Goal: Information Seeking & Learning: Learn about a topic

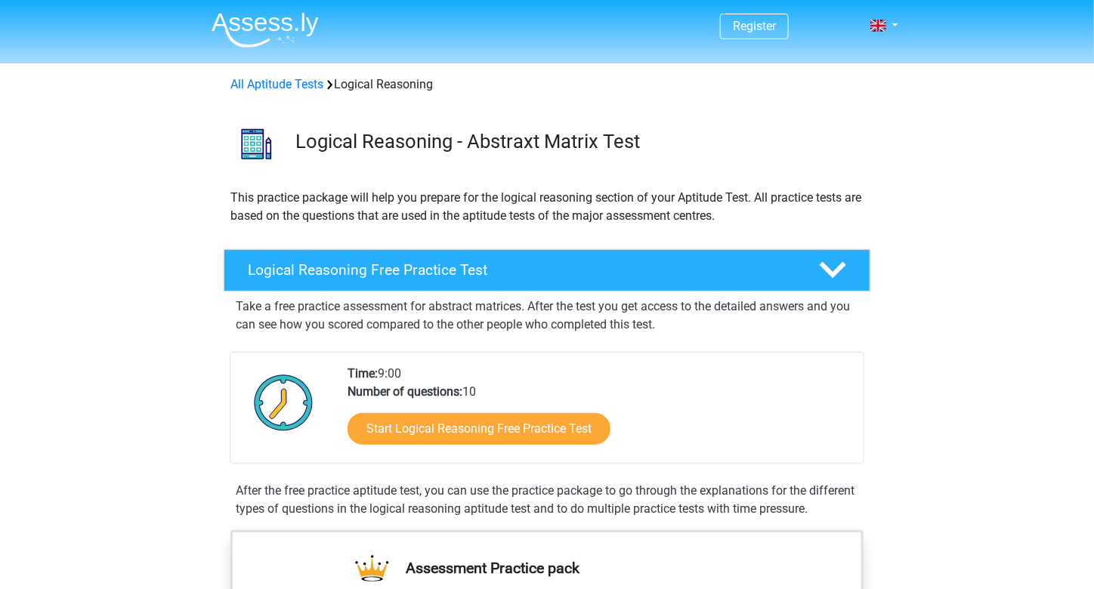
scroll to position [2, 0]
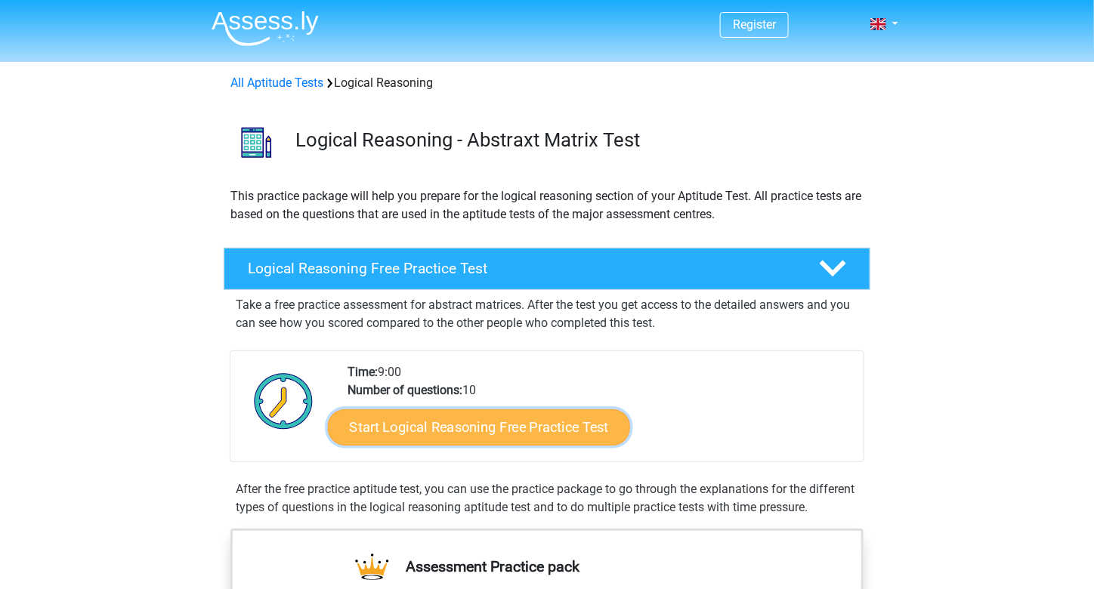
click at [492, 434] on link "Start Logical Reasoning Free Practice Test" at bounding box center [479, 427] width 302 height 36
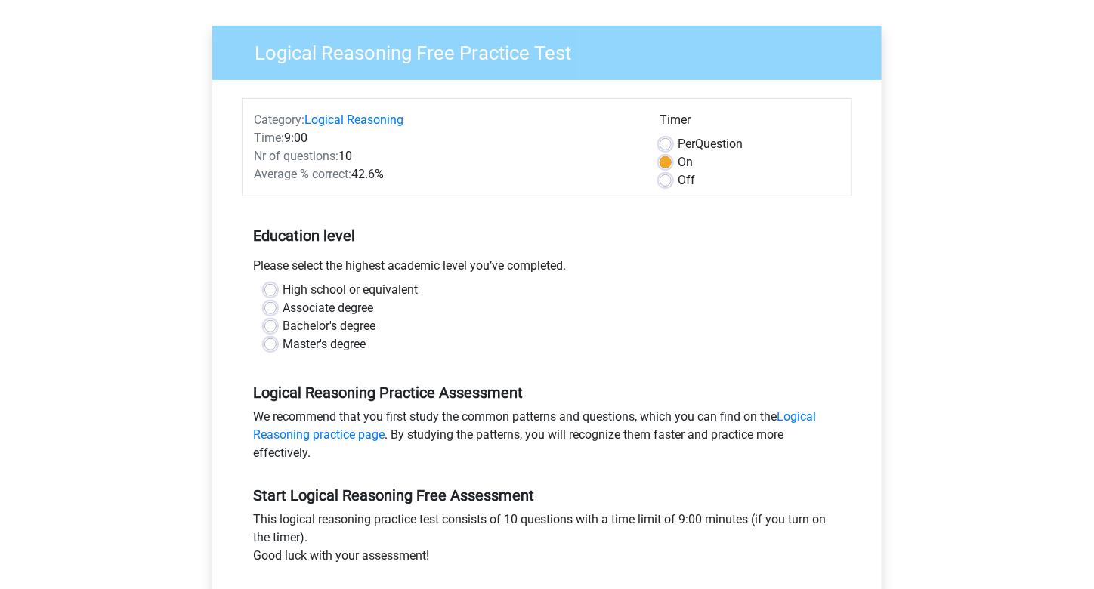
scroll to position [104, 0]
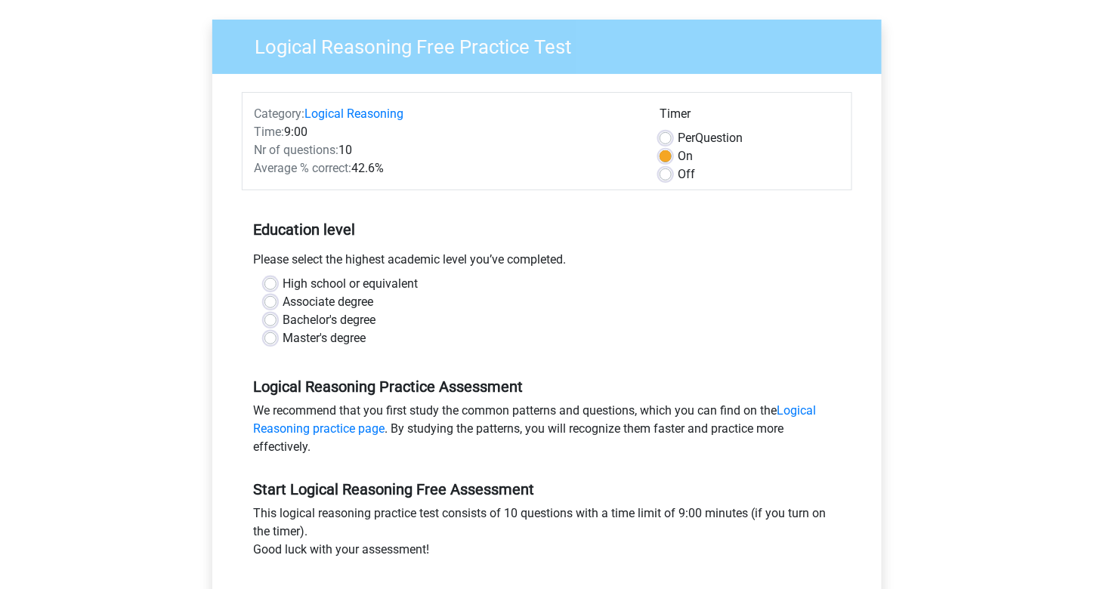
click at [283, 338] on label "Master's degree" at bounding box center [324, 338] width 83 height 18
click at [267, 338] on input "Master's degree" at bounding box center [270, 336] width 12 height 15
radio input "true"
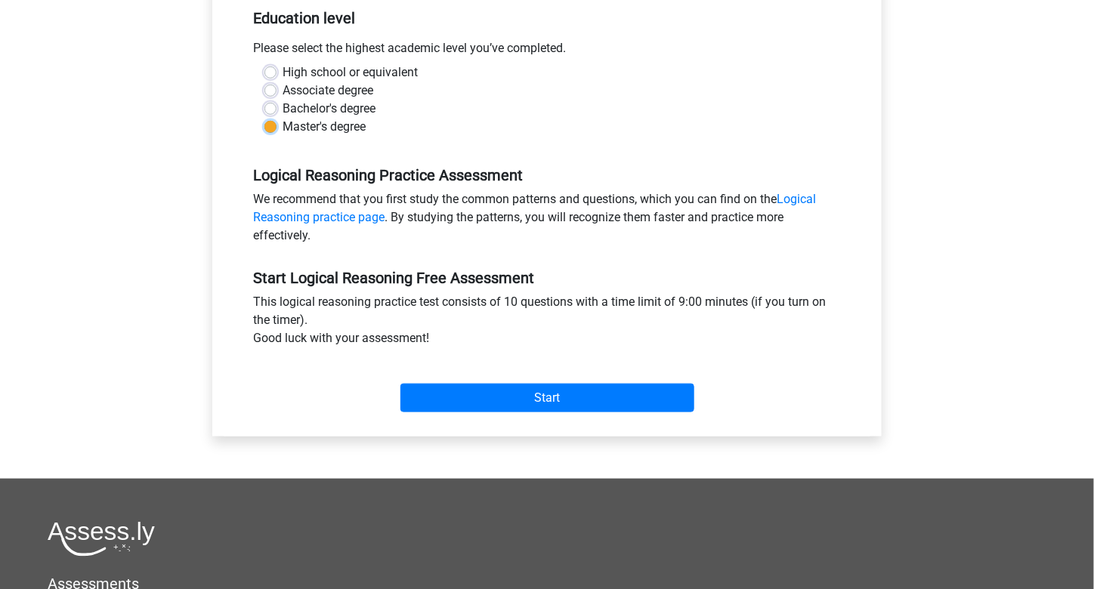
scroll to position [318, 0]
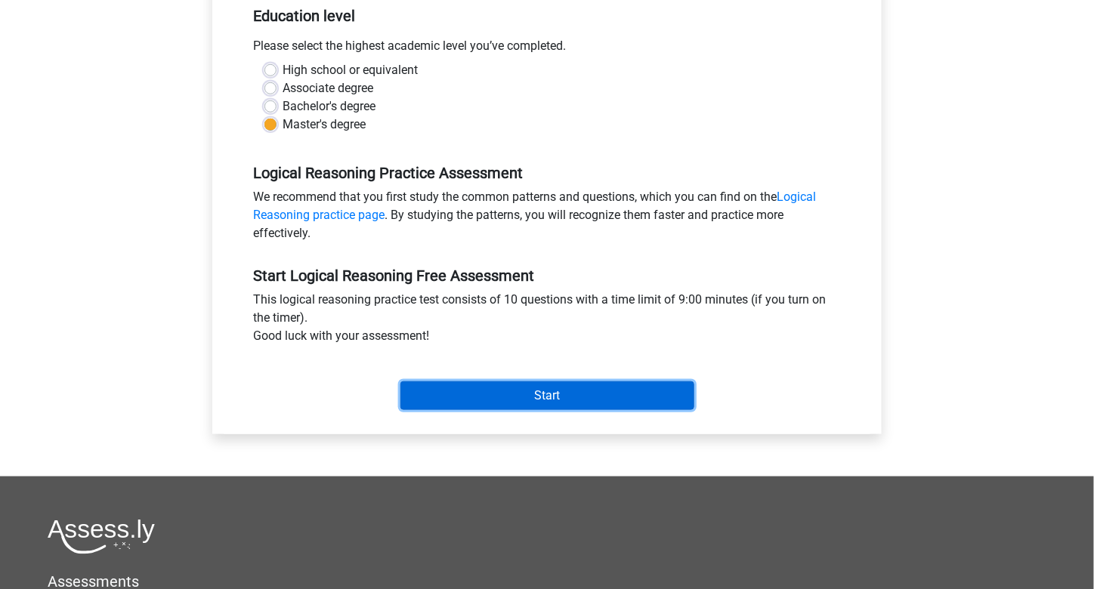
click at [479, 385] on input "Start" at bounding box center [547, 396] width 294 height 29
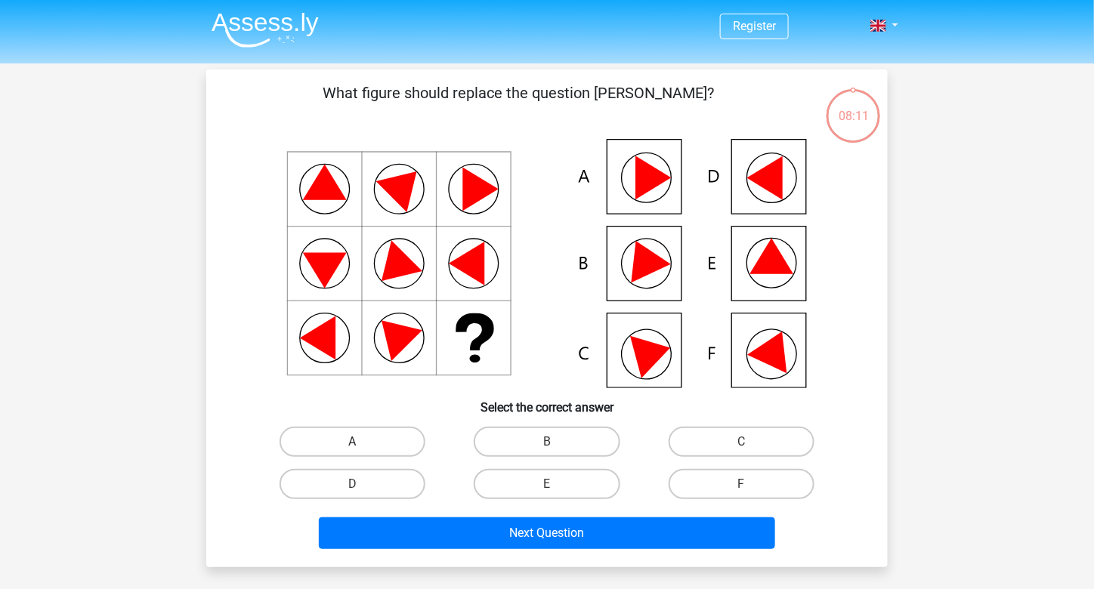
click at [336, 448] on label "A" at bounding box center [353, 442] width 146 height 30
click at [353, 448] on input "A" at bounding box center [358, 447] width 10 height 10
radio input "true"
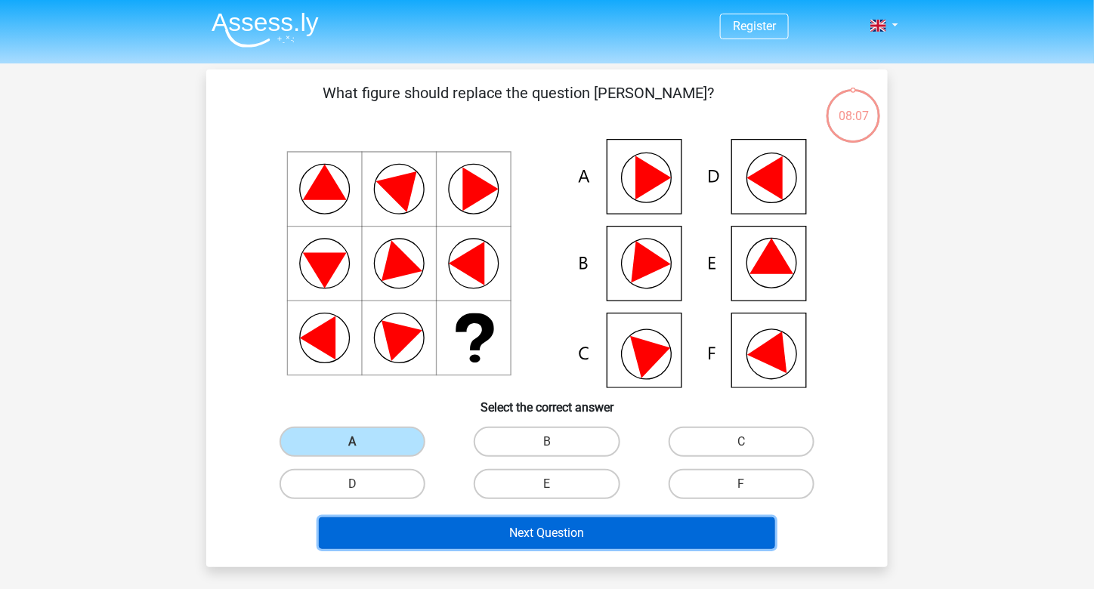
click at [552, 534] on button "Next Question" at bounding box center [547, 534] width 457 height 32
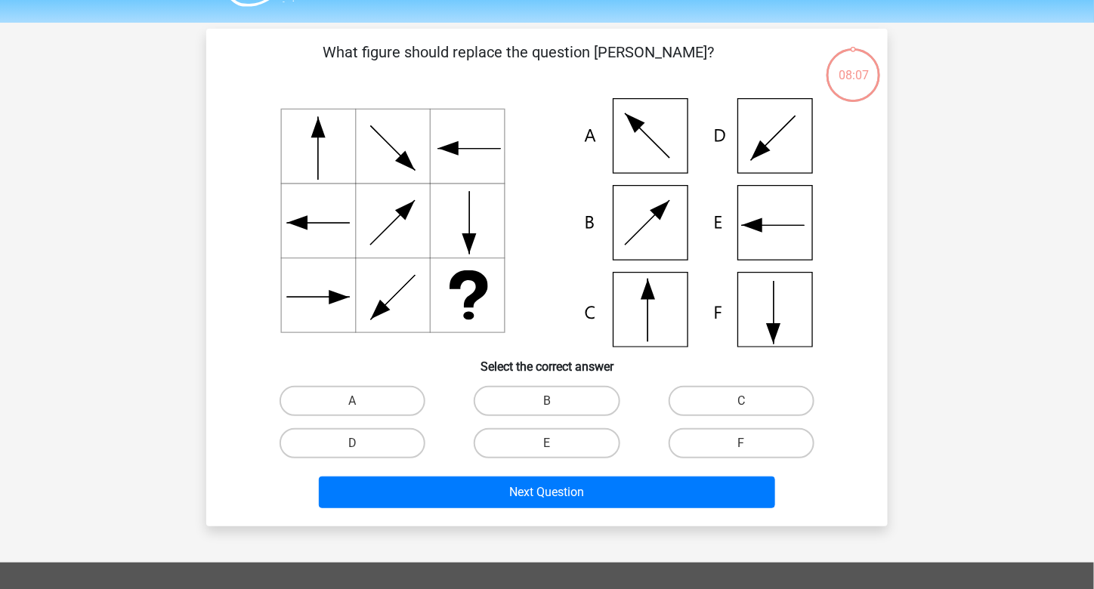
scroll to position [70, 0]
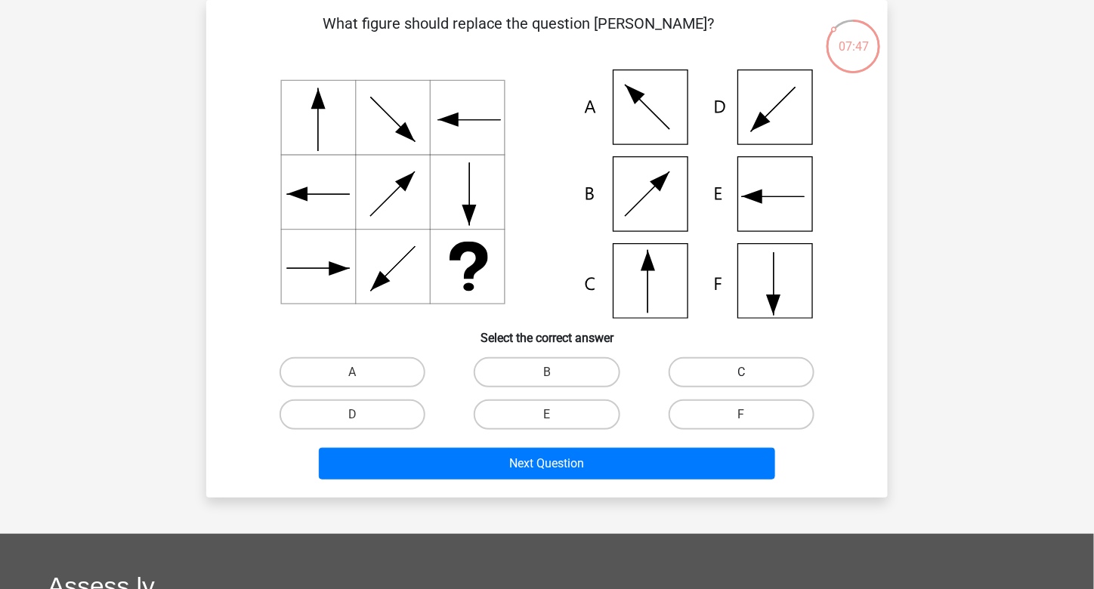
click at [778, 367] on label "C" at bounding box center [742, 372] width 146 height 30
click at [751, 373] on input "C" at bounding box center [746, 378] width 10 height 10
radio input "true"
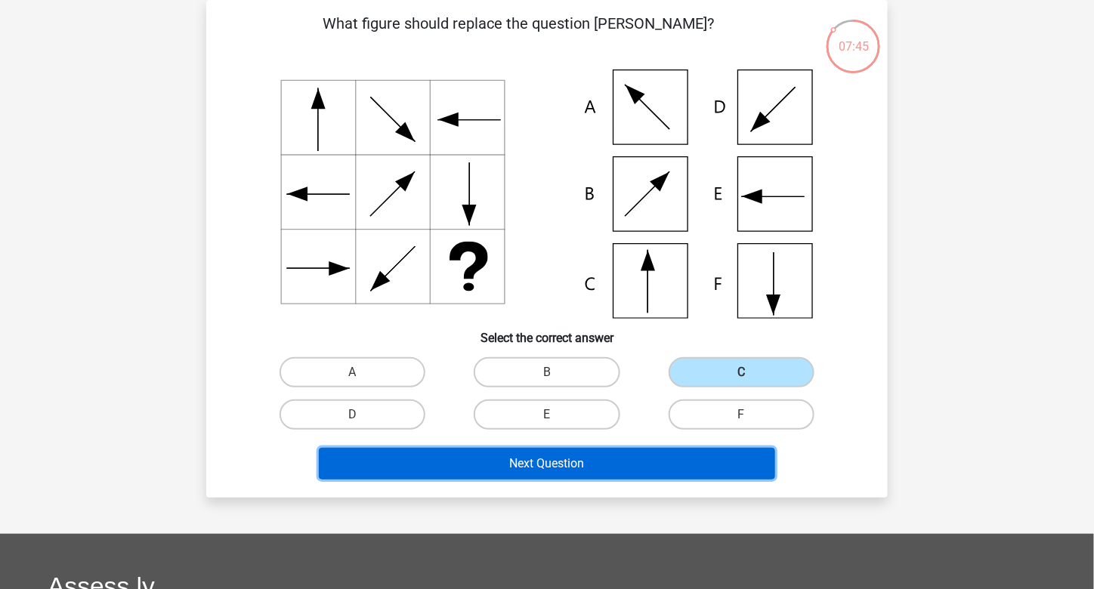
click at [542, 462] on button "Next Question" at bounding box center [547, 464] width 457 height 32
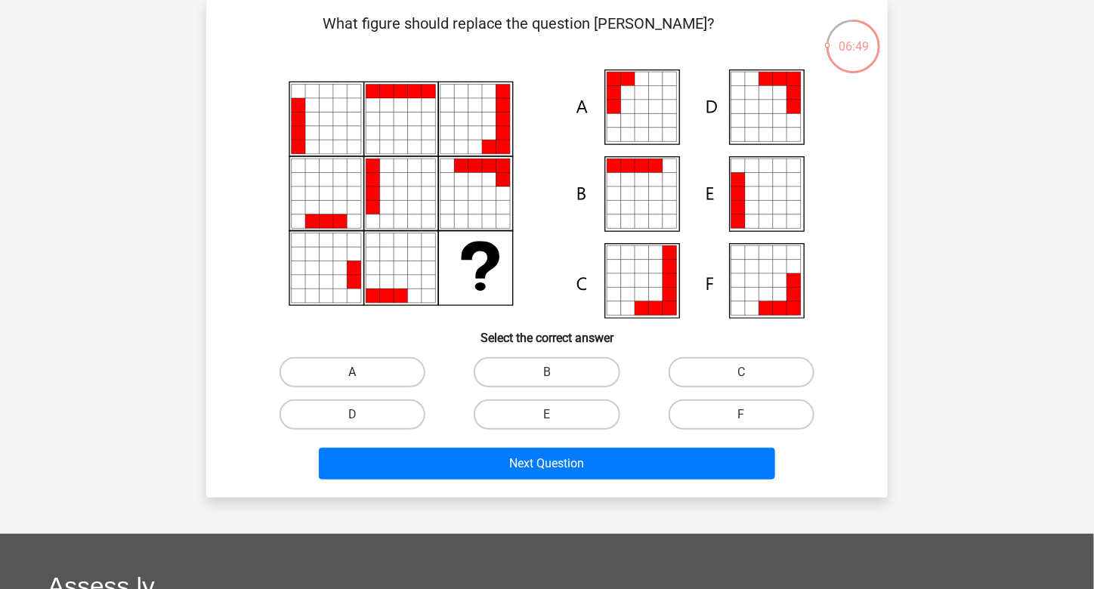
click at [396, 368] on label "A" at bounding box center [353, 372] width 146 height 30
click at [363, 373] on input "A" at bounding box center [358, 378] width 10 height 10
radio input "true"
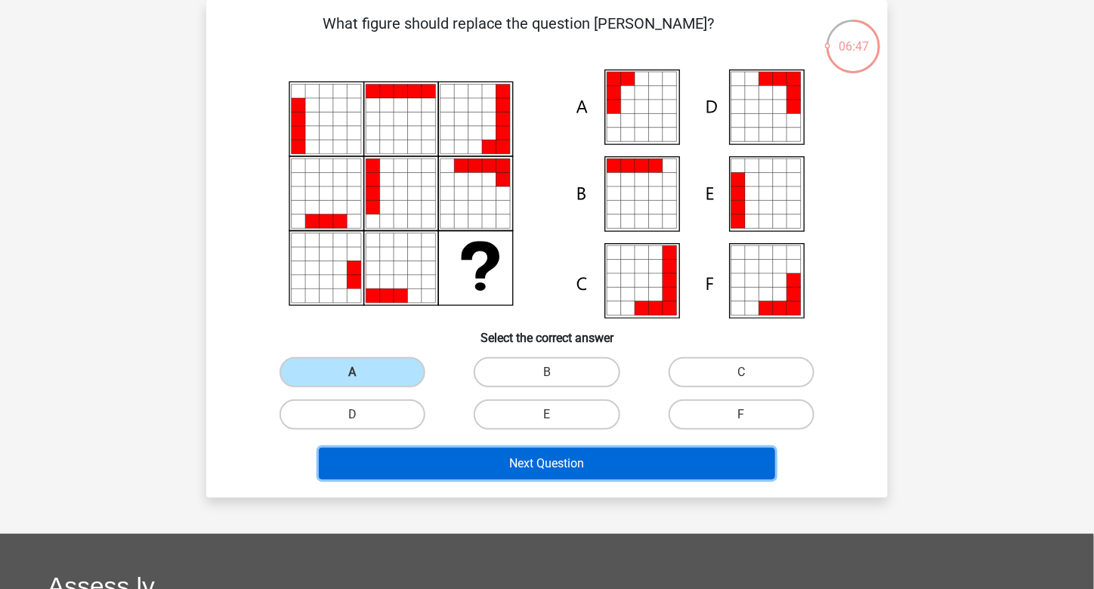
click at [563, 460] on button "Next Question" at bounding box center [547, 464] width 457 height 32
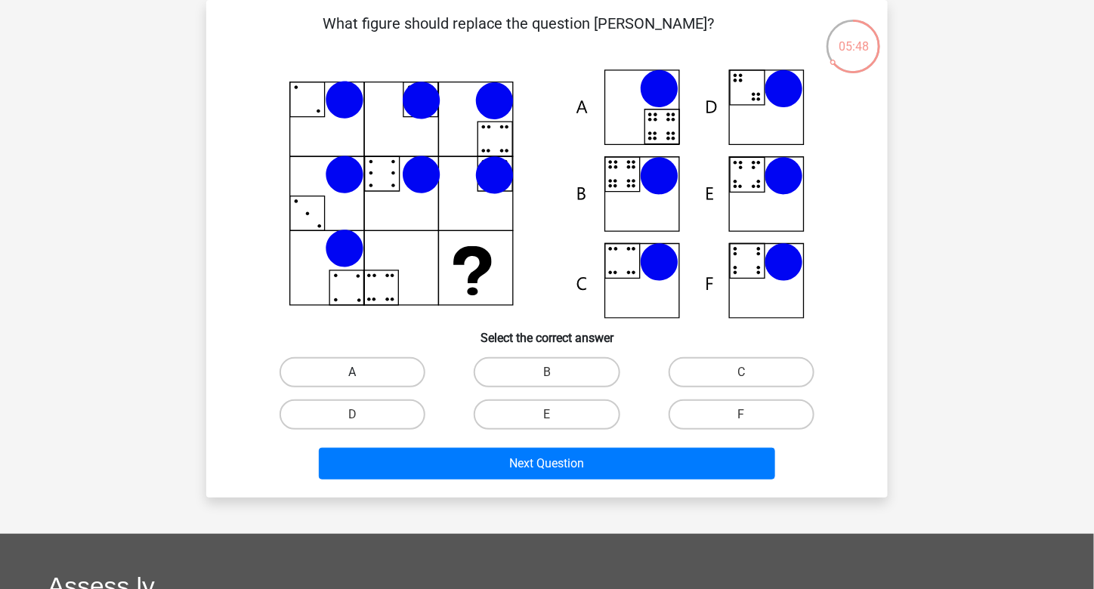
click at [372, 373] on label "A" at bounding box center [353, 372] width 146 height 30
click at [363, 373] on input "A" at bounding box center [358, 378] width 10 height 10
radio input "true"
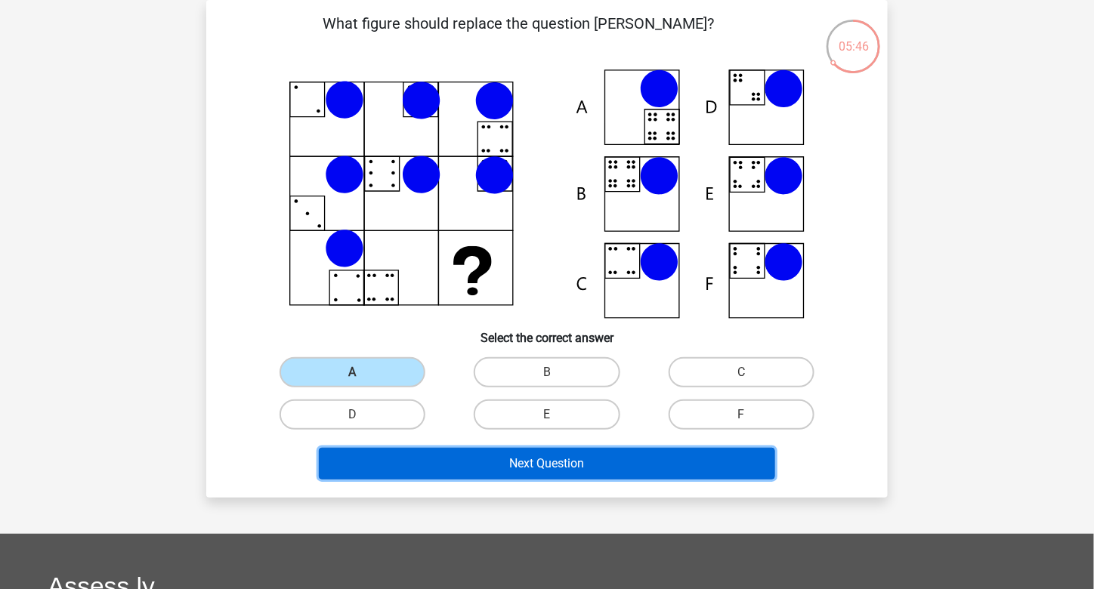
click at [533, 466] on button "Next Question" at bounding box center [547, 464] width 457 height 32
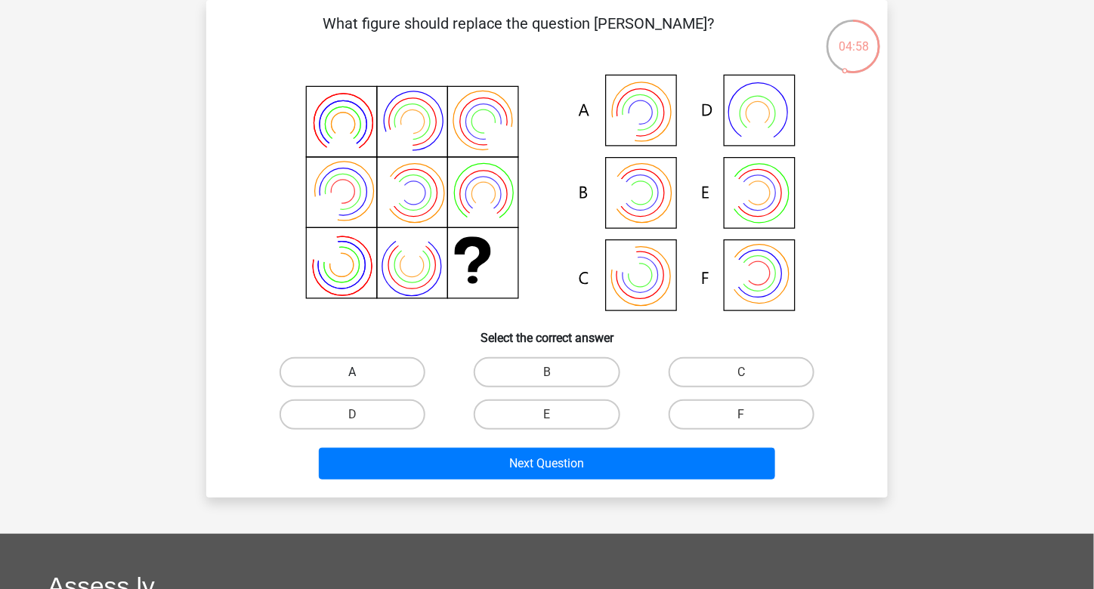
click at [379, 368] on label "A" at bounding box center [353, 372] width 146 height 30
click at [363, 373] on input "A" at bounding box center [358, 378] width 10 height 10
radio input "true"
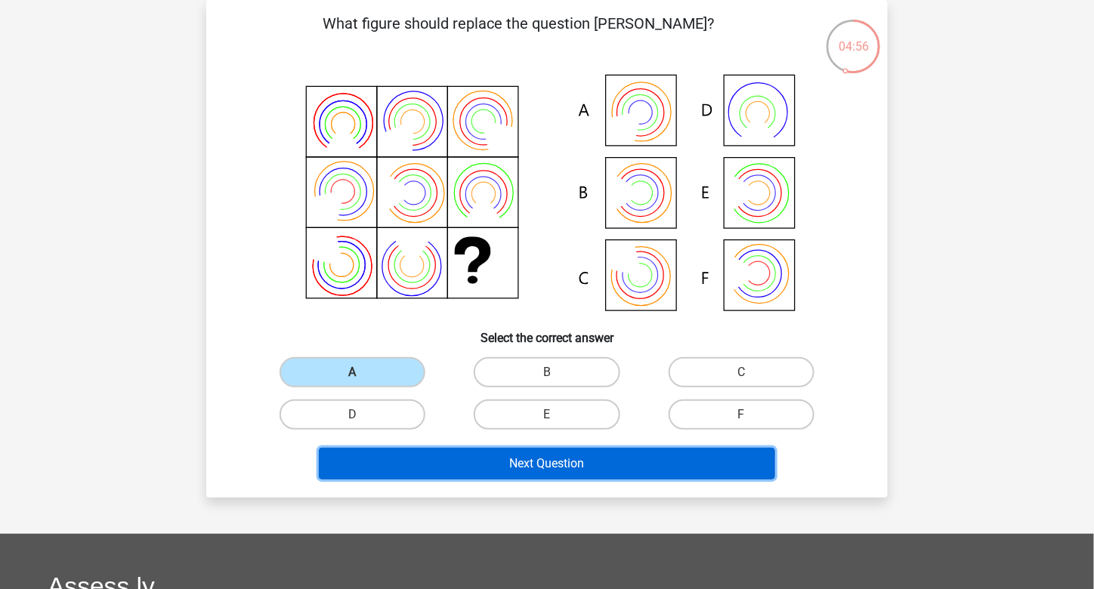
click at [472, 468] on button "Next Question" at bounding box center [547, 464] width 457 height 32
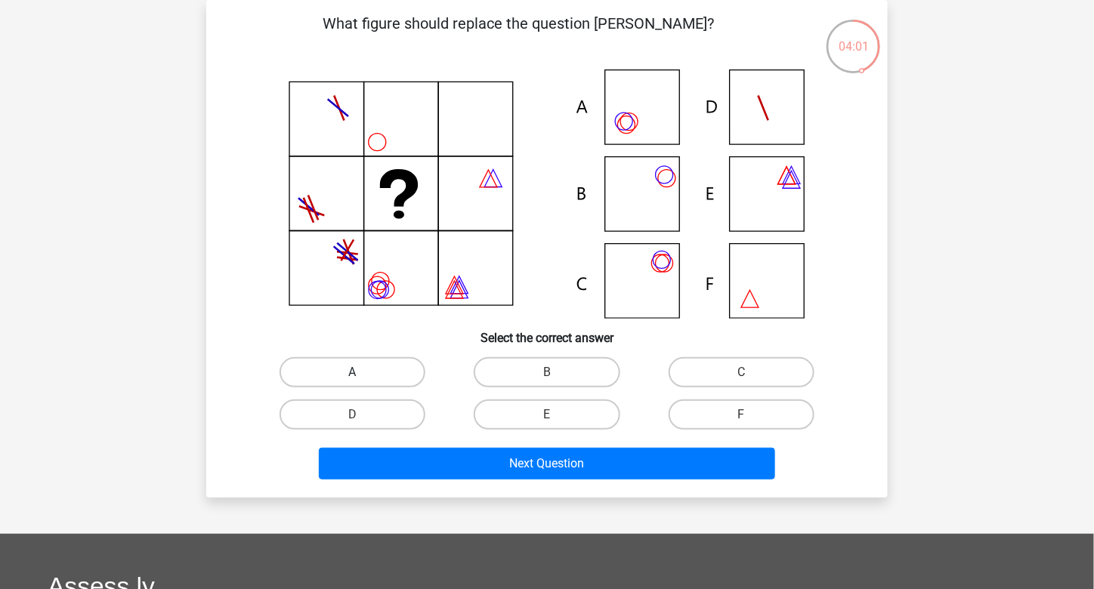
click at [397, 363] on label "A" at bounding box center [353, 372] width 146 height 30
click at [363, 373] on input "A" at bounding box center [358, 378] width 10 height 10
radio input "true"
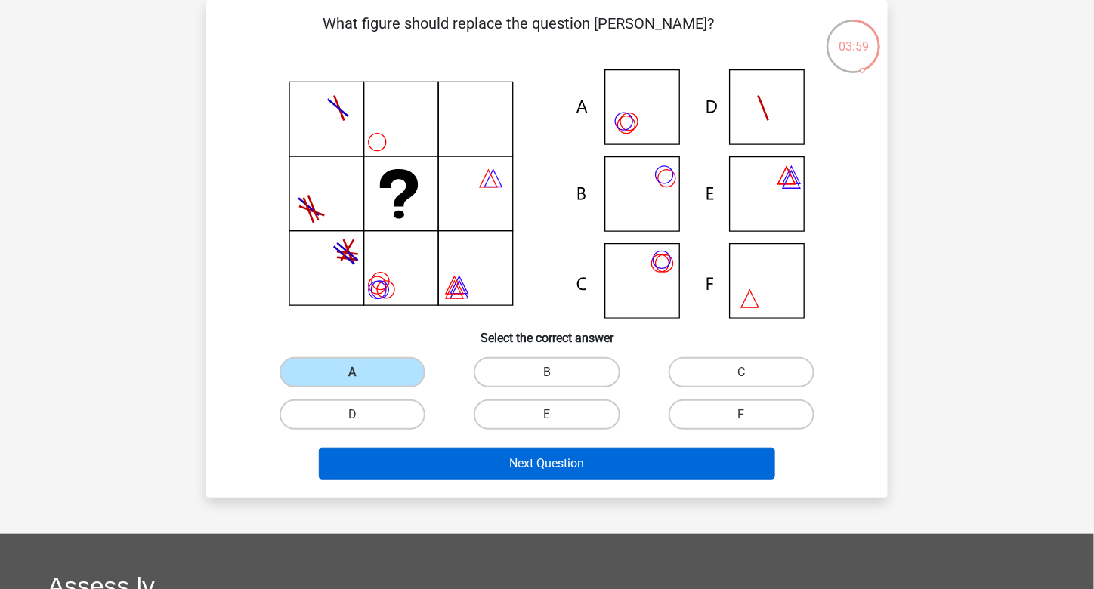
drag, startPoint x: 505, startPoint y: 478, endPoint x: 521, endPoint y: 468, distance: 19.1
click at [521, 468] on div "Next Question" at bounding box center [546, 467] width 583 height 38
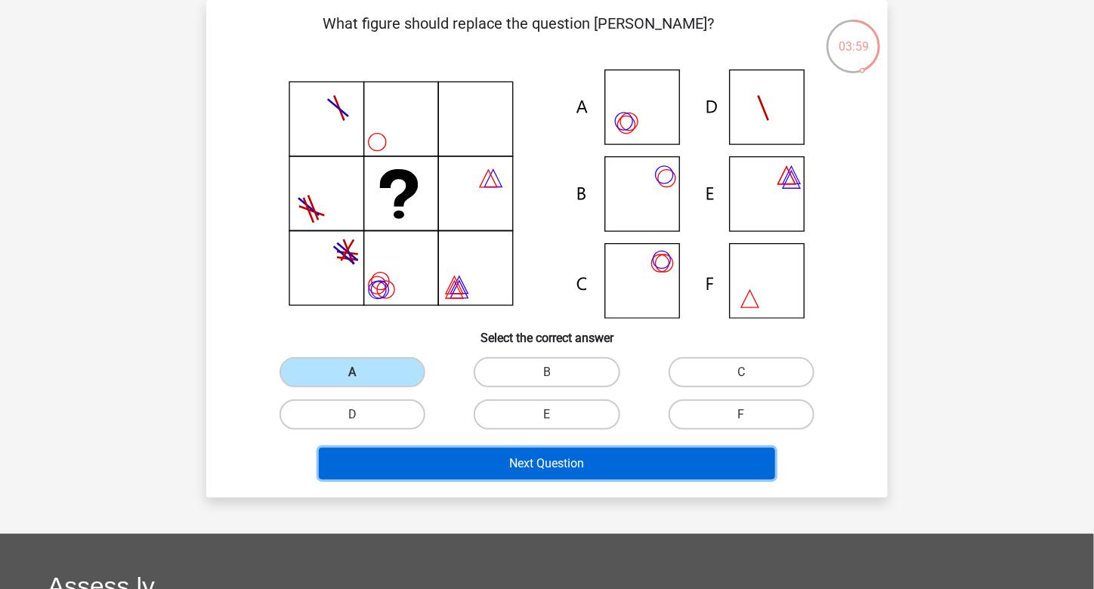
click at [521, 468] on button "Next Question" at bounding box center [547, 464] width 457 height 32
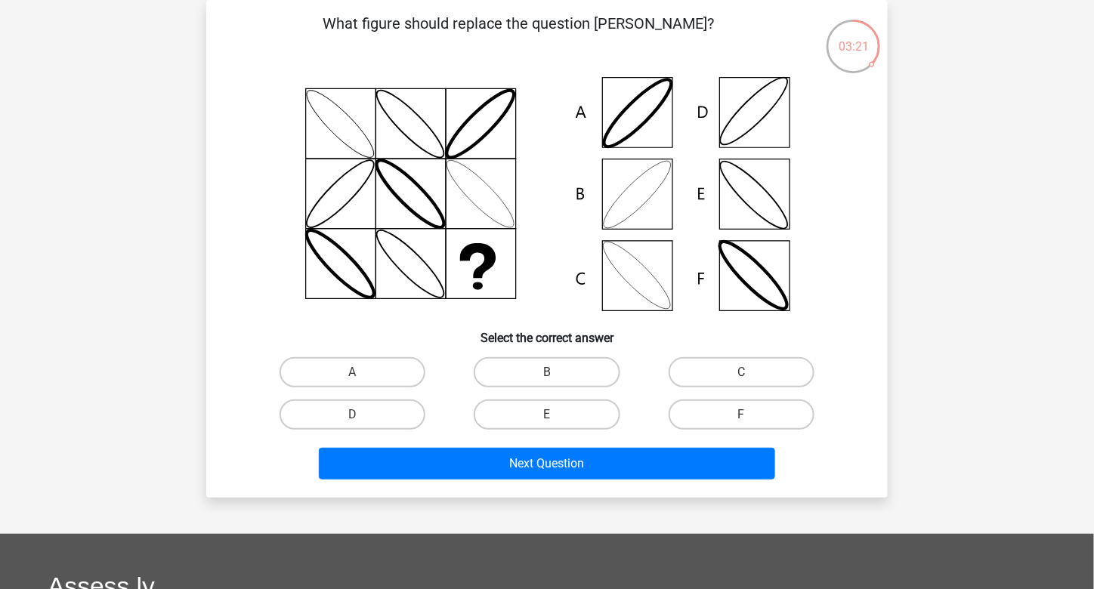
click at [591, 390] on div "B" at bounding box center [547, 372] width 194 height 42
click at [579, 373] on label "B" at bounding box center [547, 372] width 146 height 30
click at [557, 373] on input "B" at bounding box center [552, 378] width 10 height 10
radio input "true"
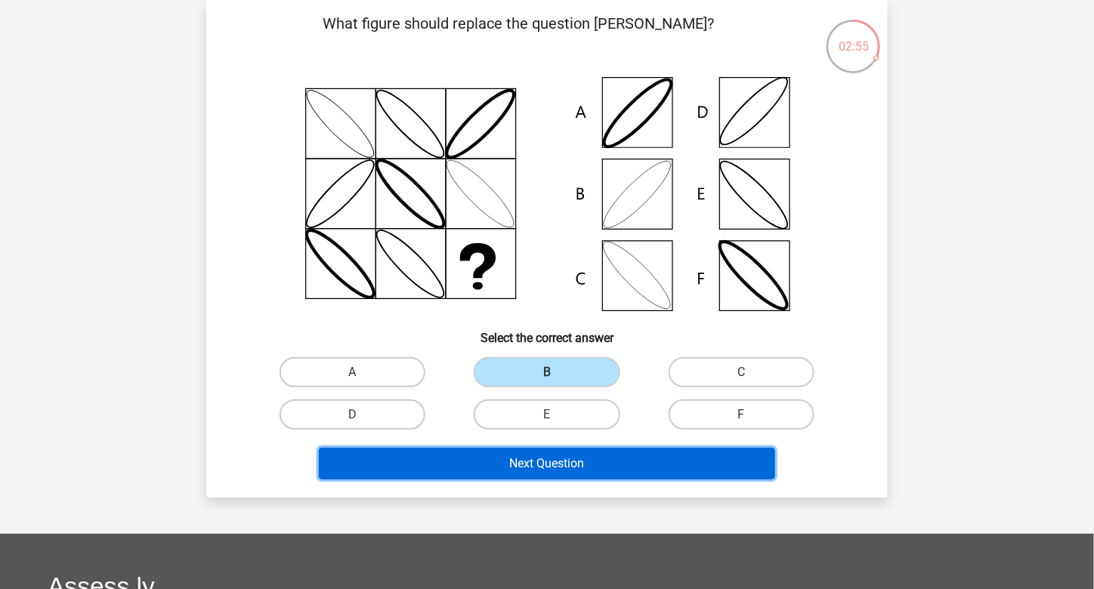
click at [524, 457] on button "Next Question" at bounding box center [547, 464] width 457 height 32
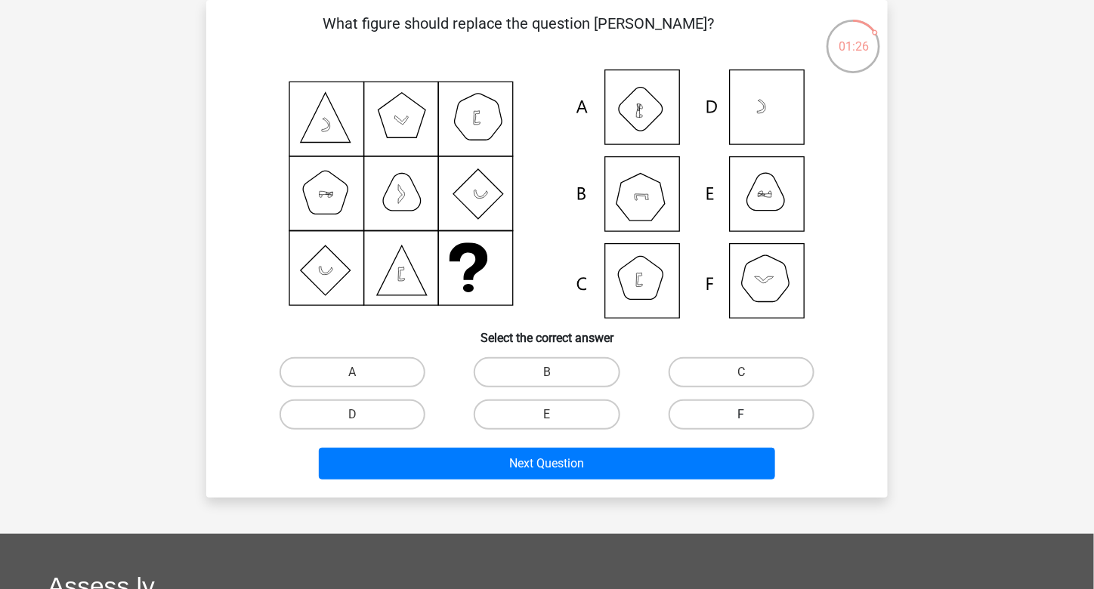
click at [730, 427] on label "F" at bounding box center [742, 415] width 146 height 30
click at [741, 425] on input "F" at bounding box center [746, 420] width 10 height 10
radio input "true"
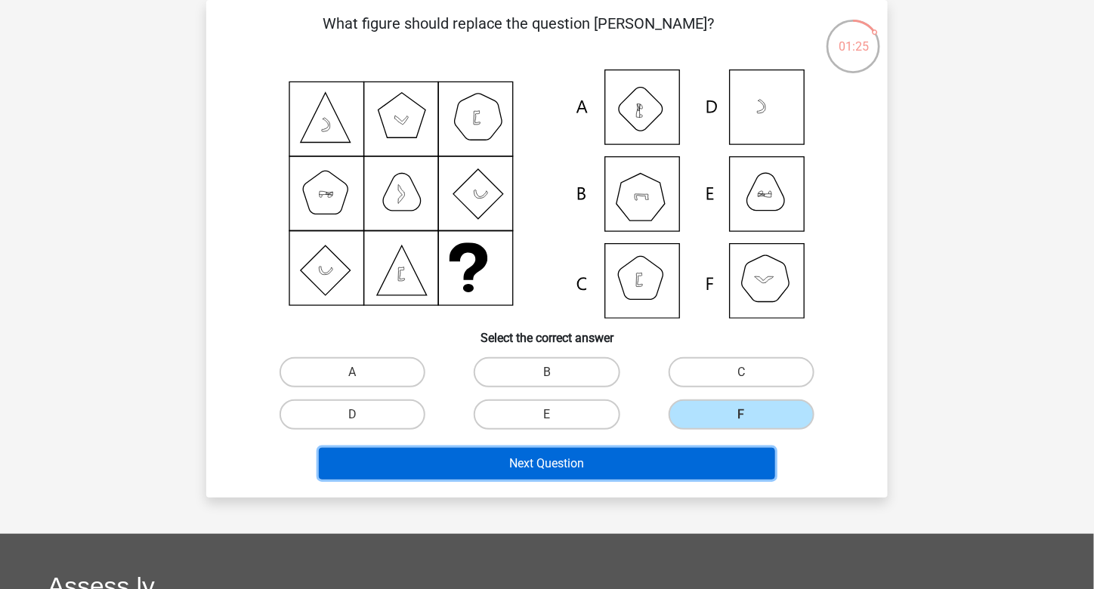
click at [614, 448] on button "Next Question" at bounding box center [547, 464] width 457 height 32
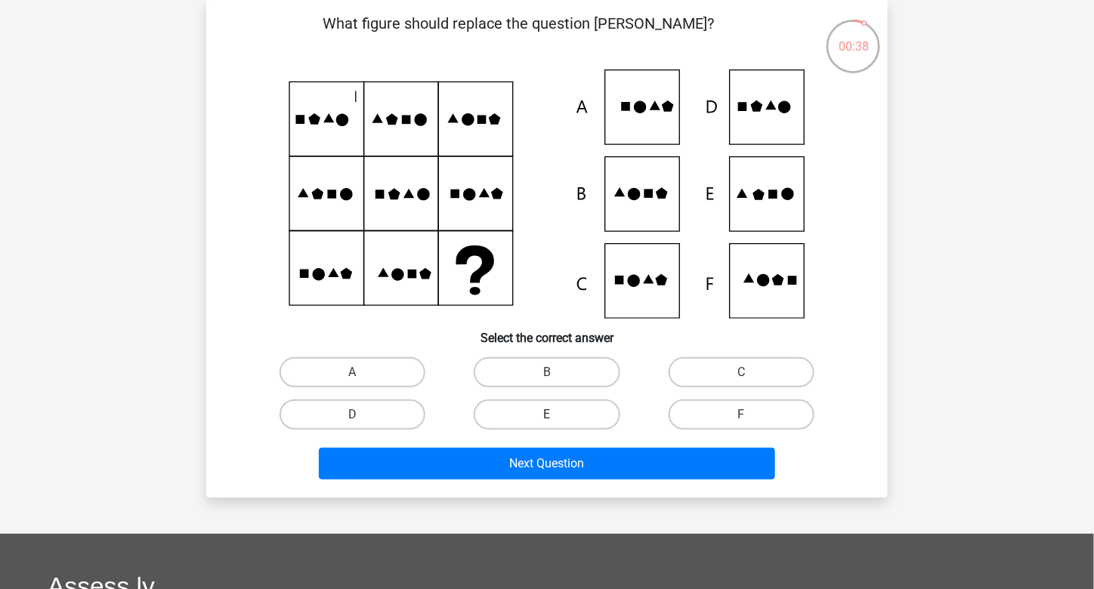
click at [571, 412] on label "E" at bounding box center [547, 415] width 146 height 30
click at [557, 415] on input "E" at bounding box center [552, 420] width 10 height 10
radio input "true"
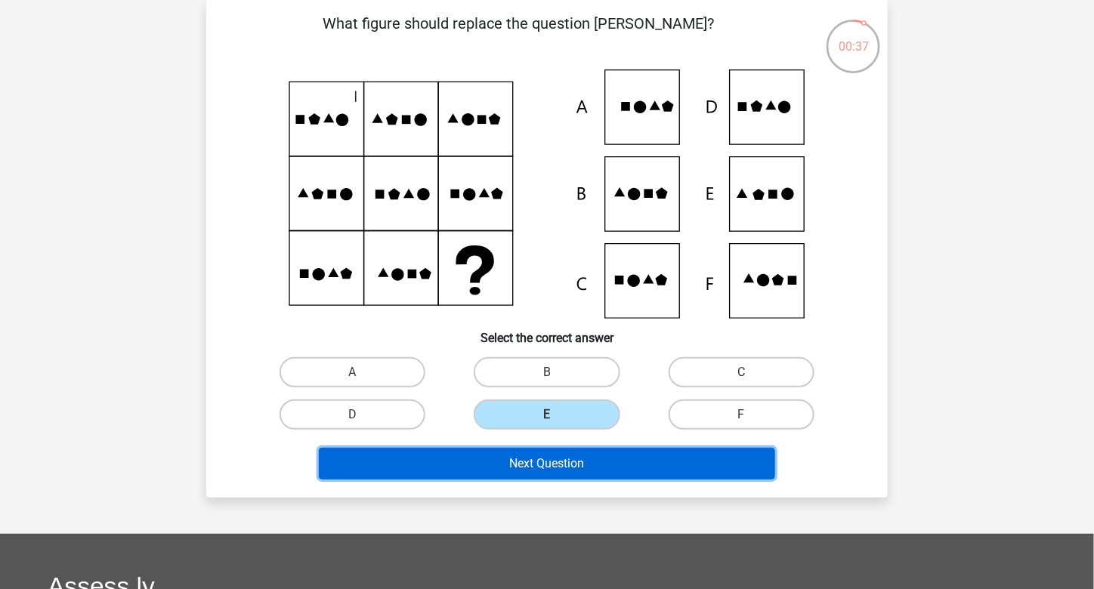
click at [553, 464] on button "Next Question" at bounding box center [547, 464] width 457 height 32
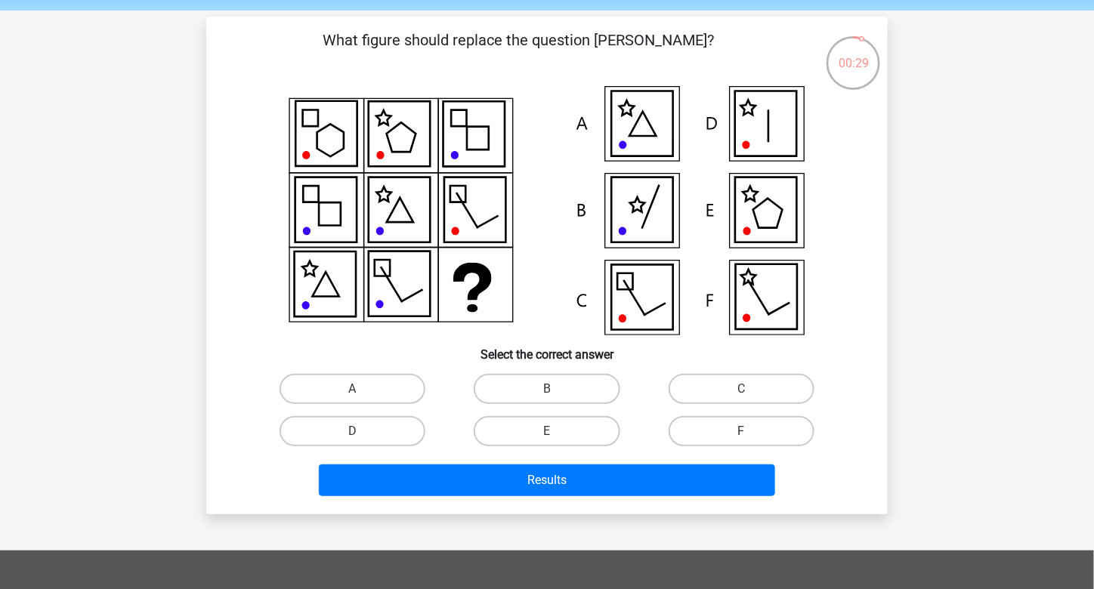
scroll to position [45, 0]
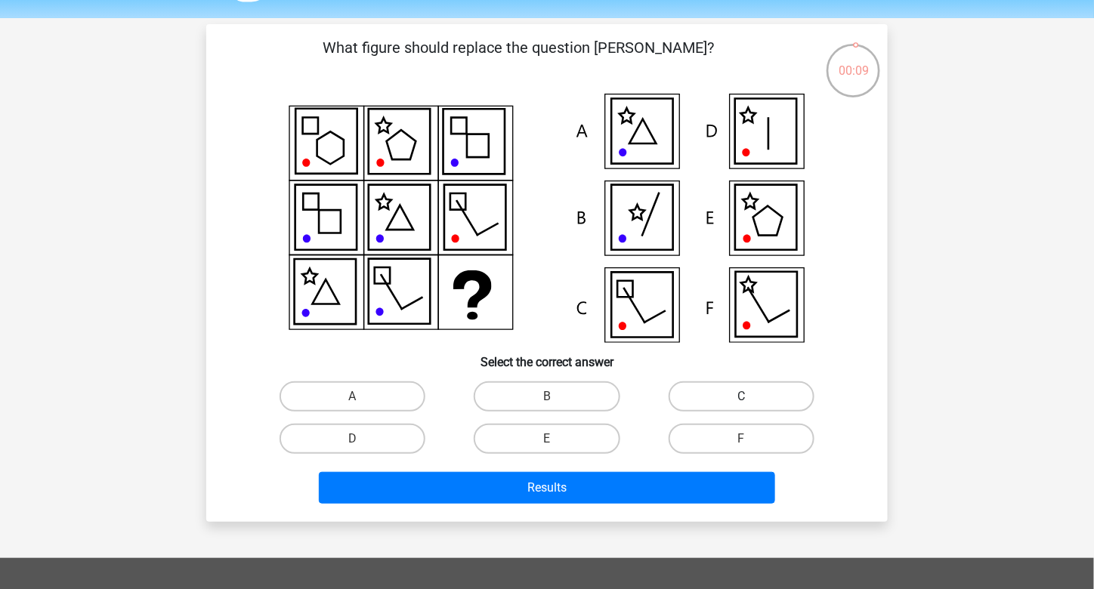
click at [703, 388] on label "C" at bounding box center [742, 397] width 146 height 30
click at [741, 397] on input "C" at bounding box center [746, 402] width 10 height 10
radio input "true"
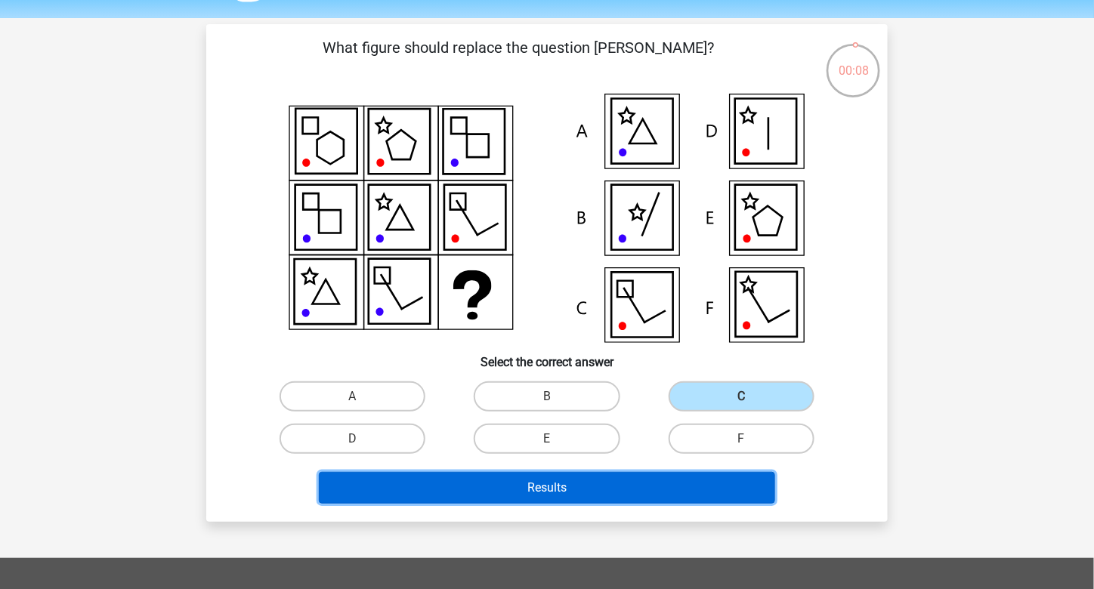
click at [595, 500] on button "Results" at bounding box center [547, 488] width 457 height 32
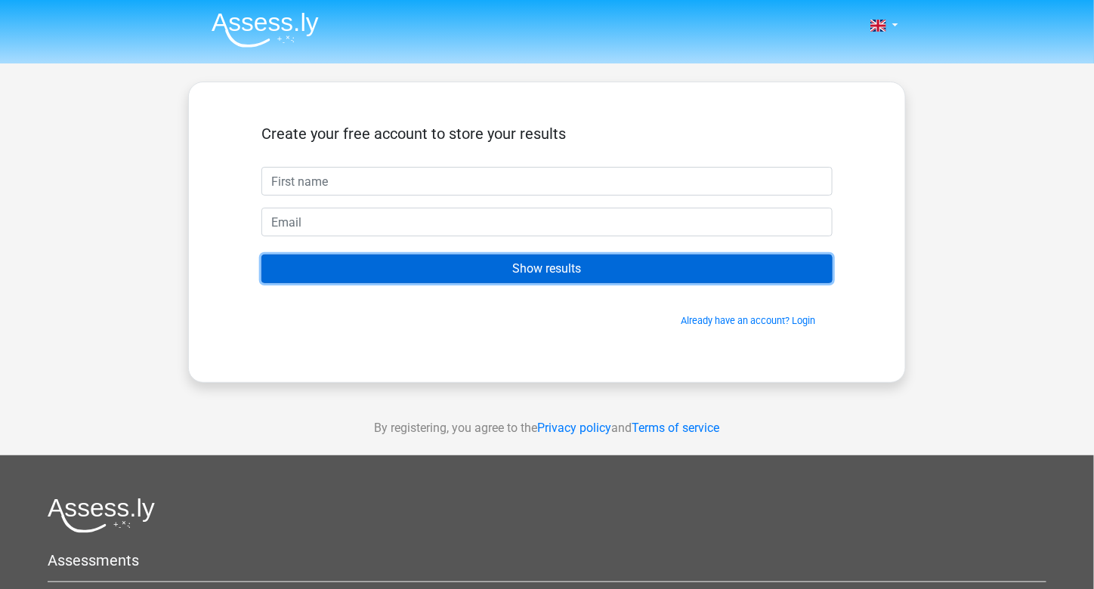
click at [566, 274] on input "Show results" at bounding box center [546, 269] width 571 height 29
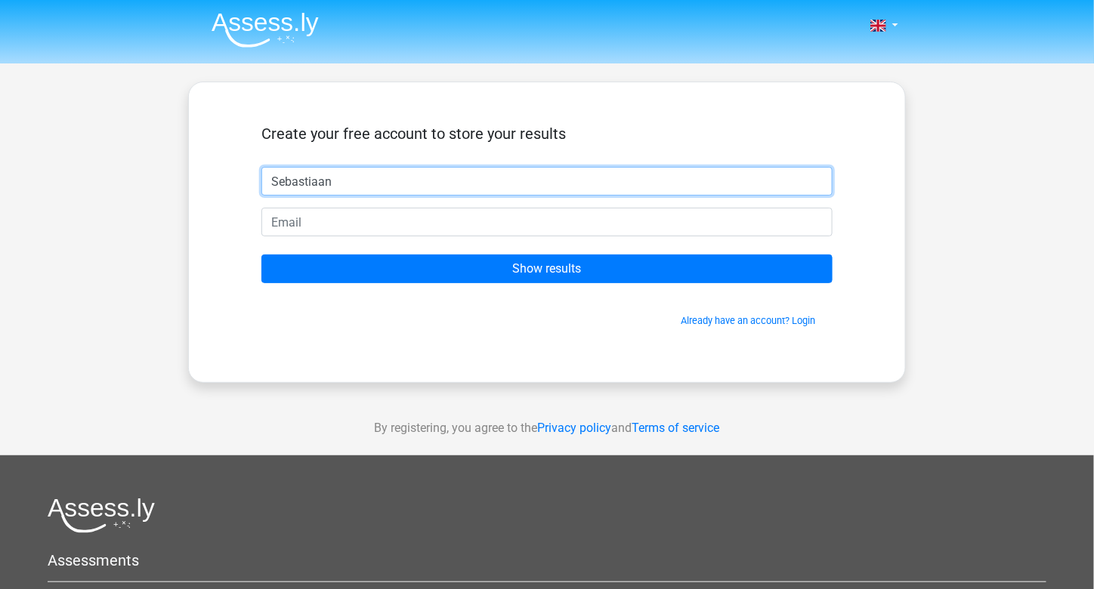
type input "Sebastiaan"
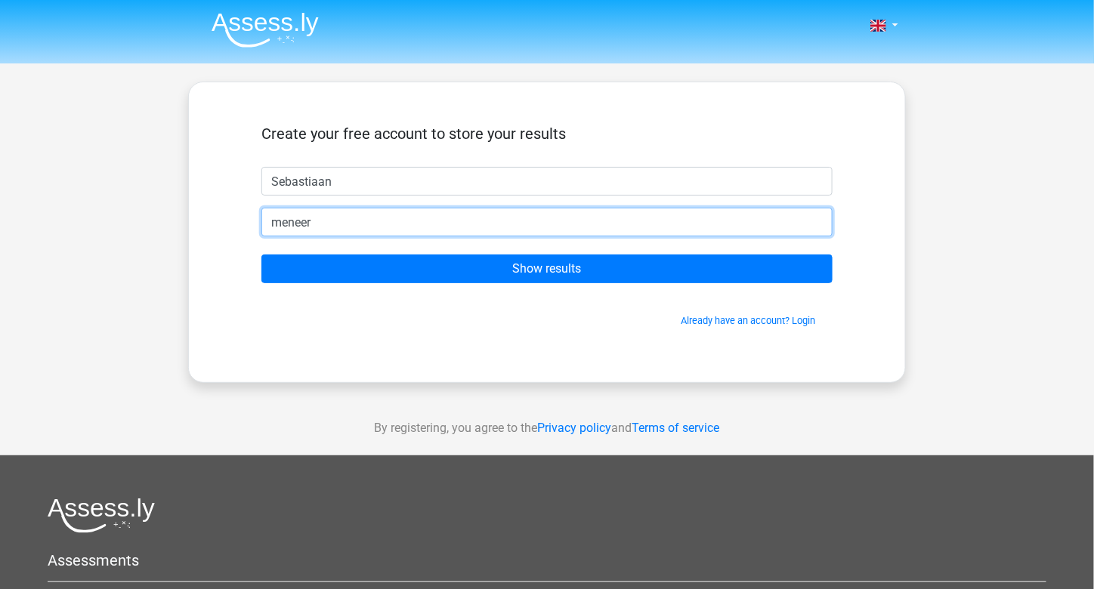
type input "meneer.mellema@hotmail.com"
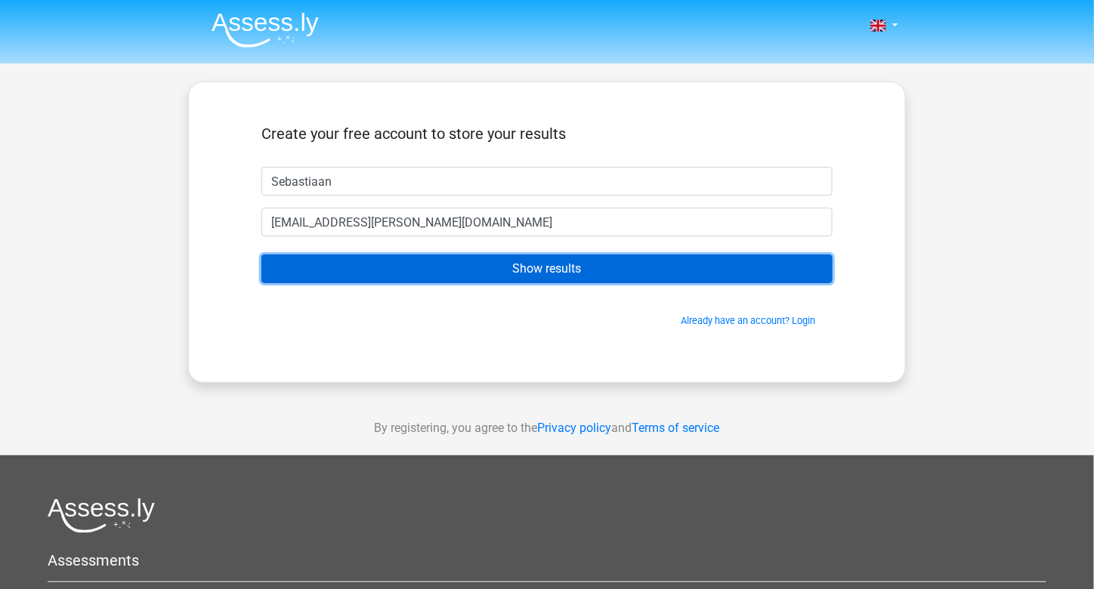
click at [482, 265] on input "Show results" at bounding box center [546, 269] width 571 height 29
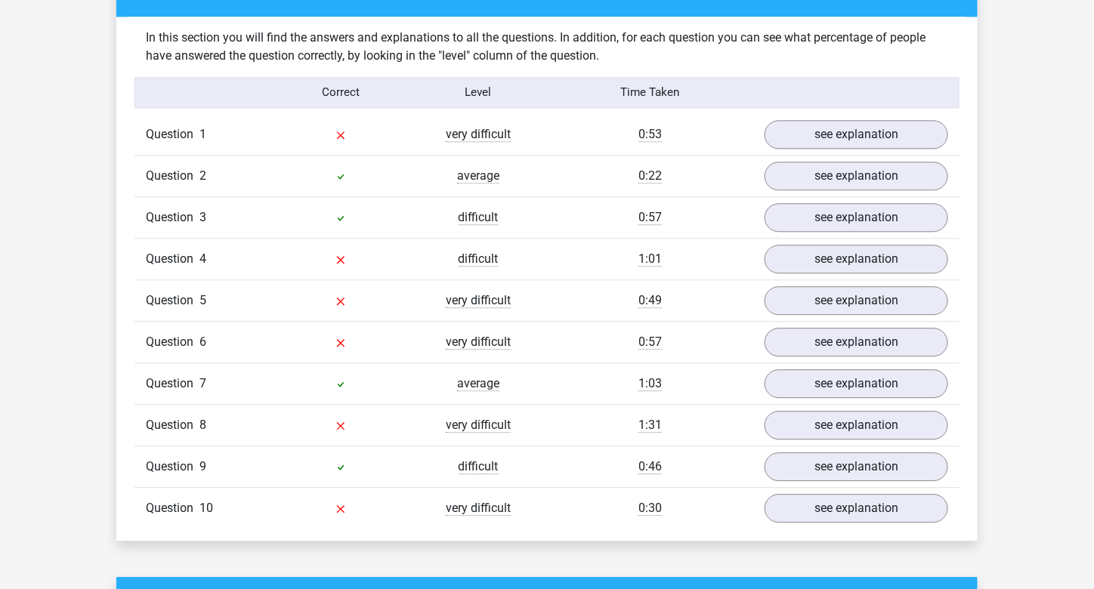
scroll to position [1159, 0]
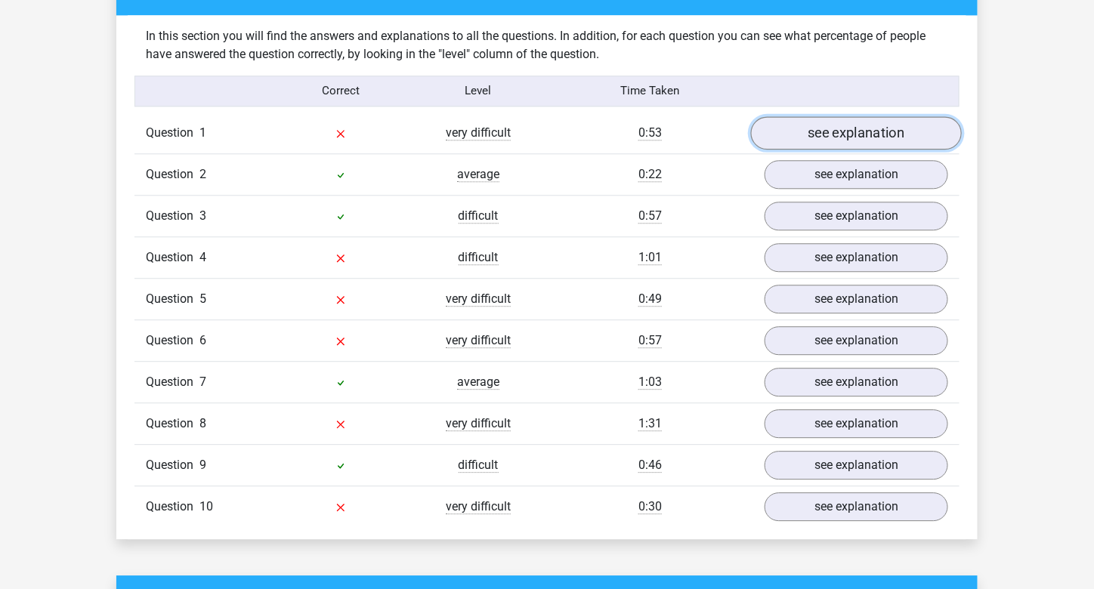
click at [830, 132] on link "see explanation" at bounding box center [856, 132] width 211 height 33
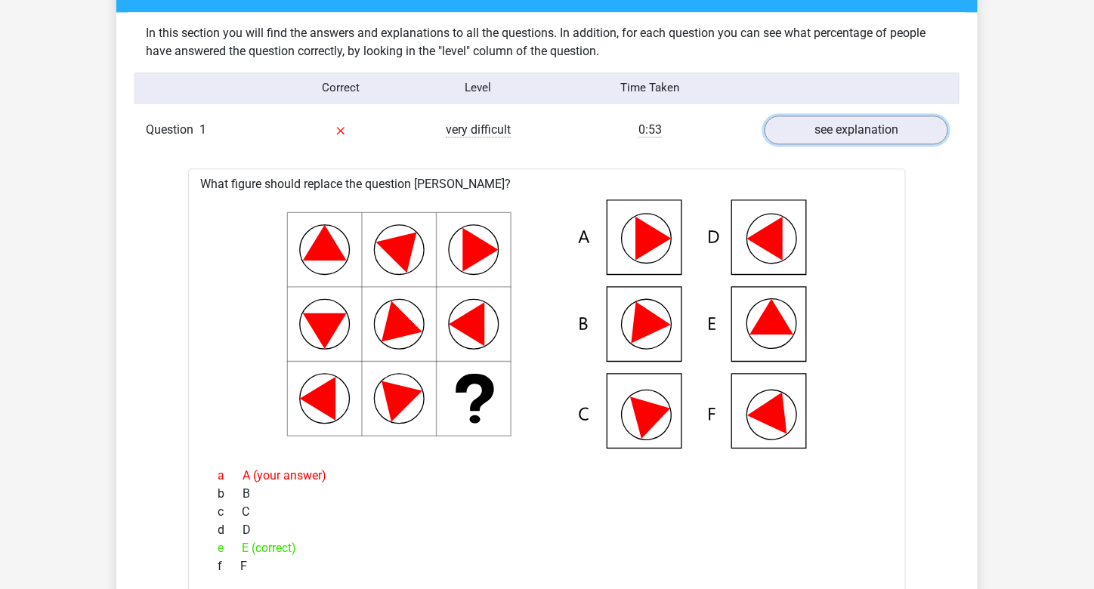
scroll to position [1162, 0]
click at [870, 131] on link "see explanation" at bounding box center [856, 129] width 211 height 33
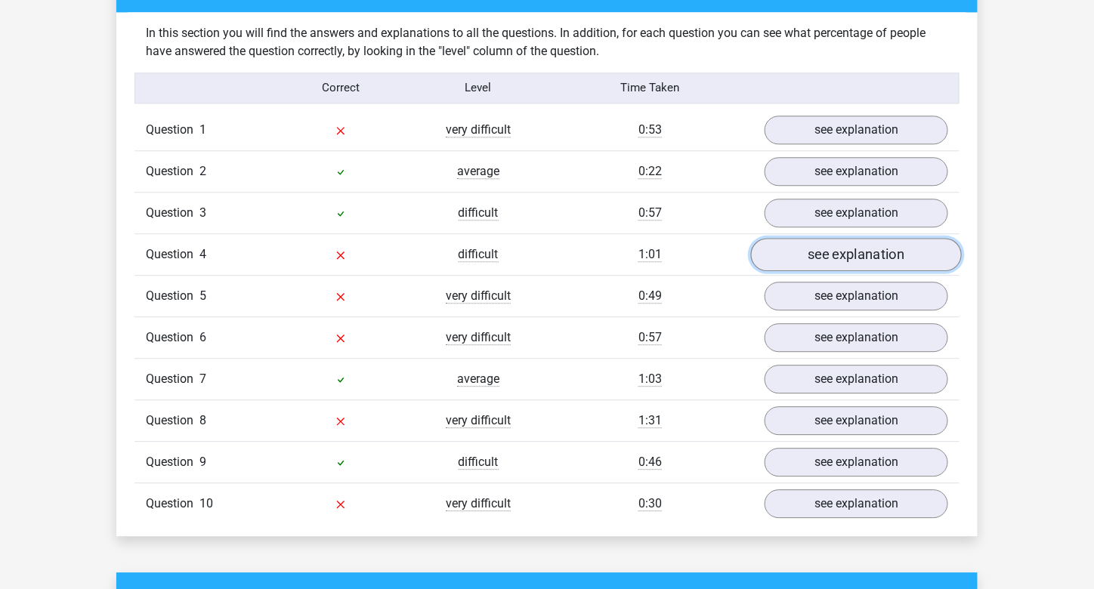
click at [832, 253] on link "see explanation" at bounding box center [856, 254] width 211 height 33
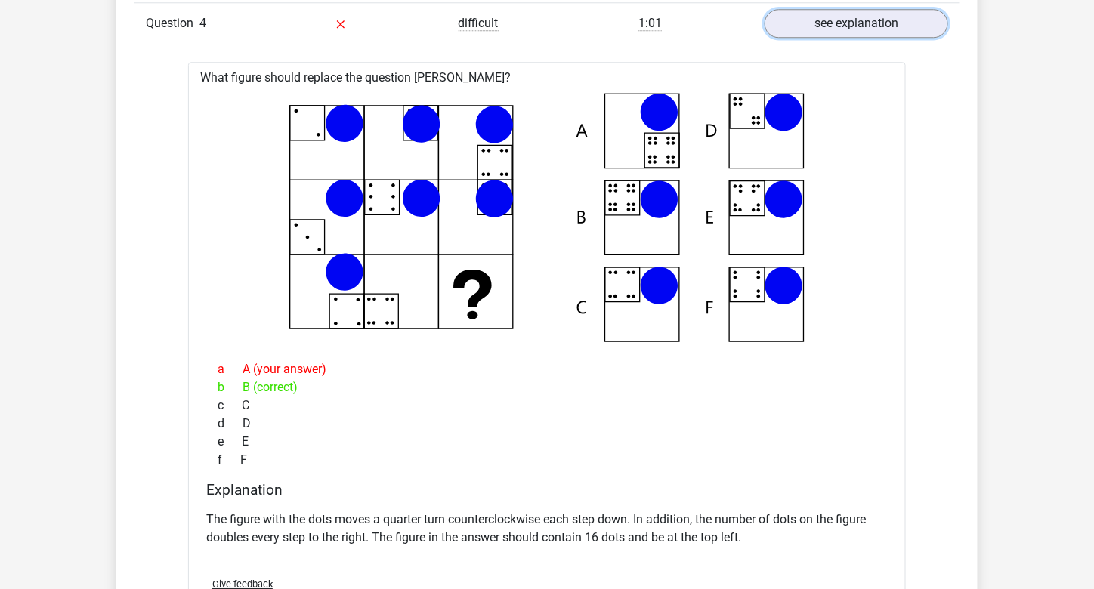
scroll to position [1392, 0]
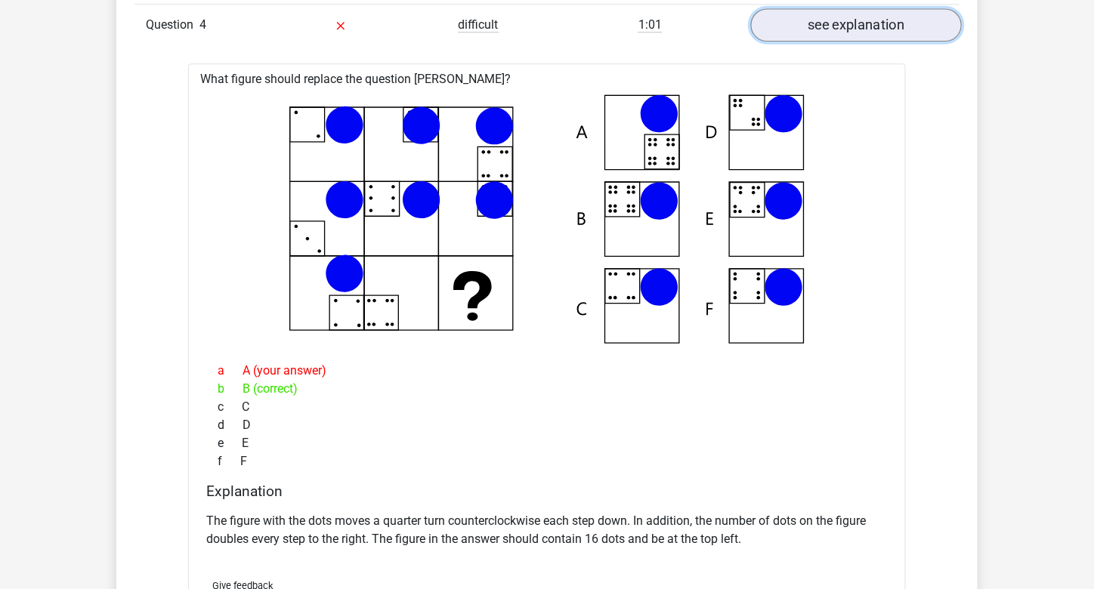
click at [882, 27] on link "see explanation" at bounding box center [856, 24] width 211 height 33
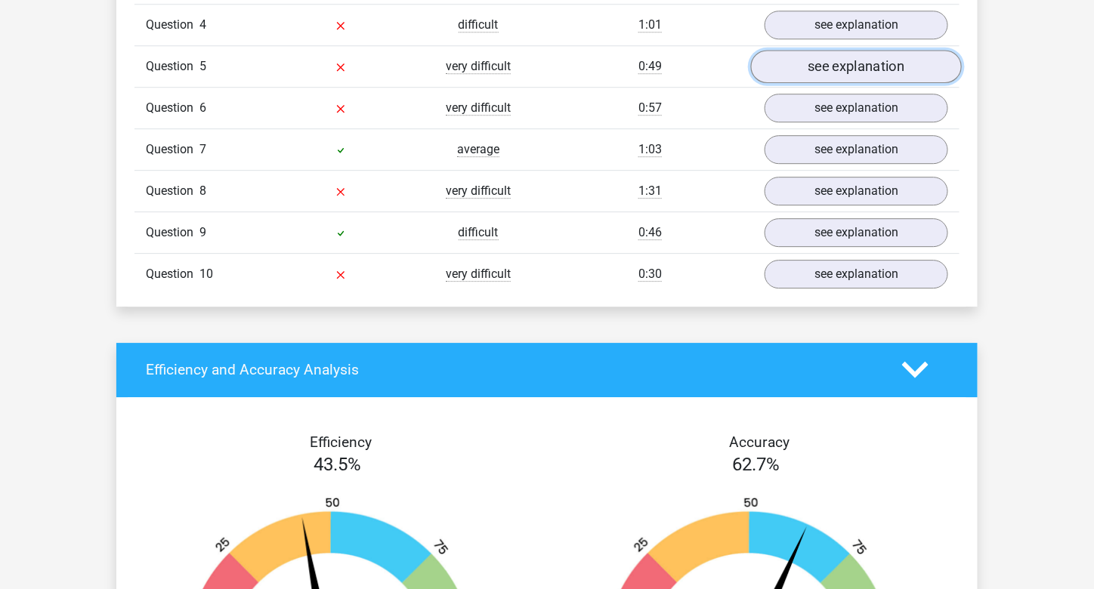
click at [853, 63] on link "see explanation" at bounding box center [856, 66] width 211 height 33
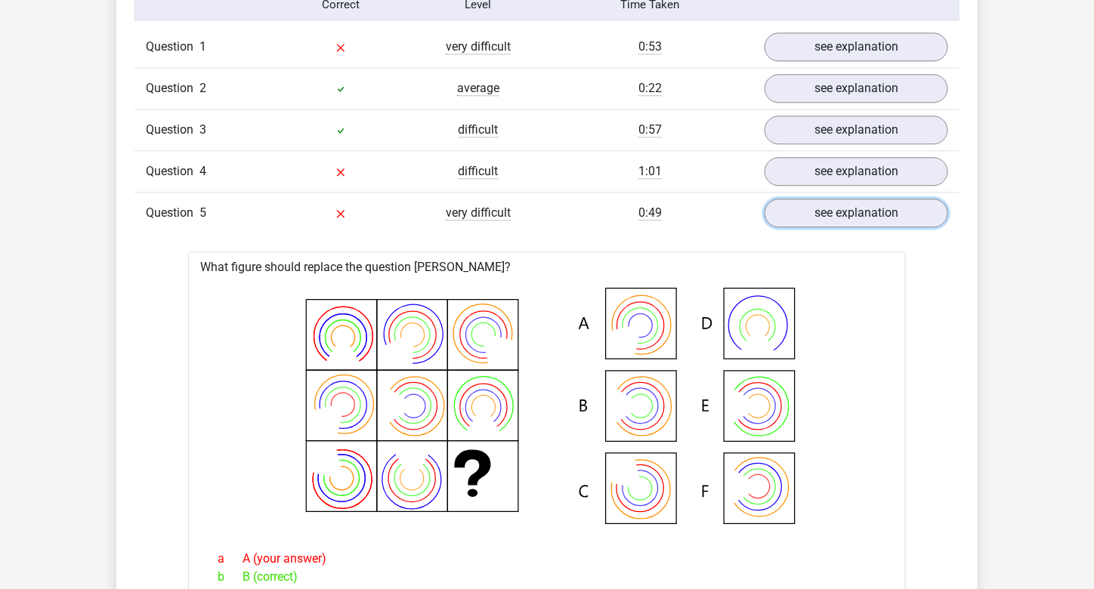
scroll to position [1246, 0]
click at [860, 214] on link "see explanation" at bounding box center [856, 212] width 211 height 33
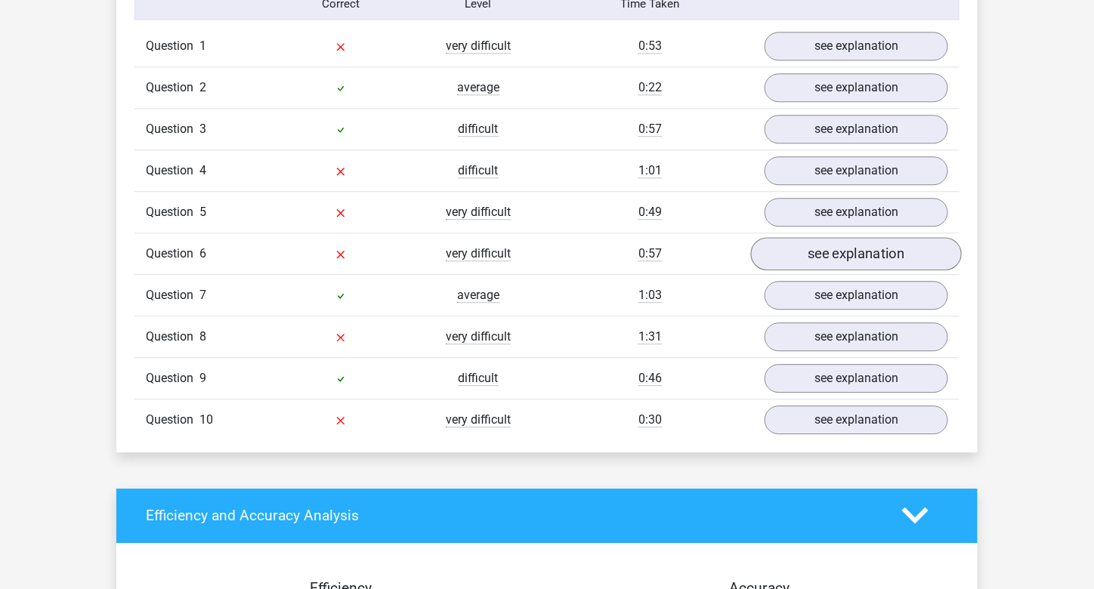
drag, startPoint x: 864, startPoint y: 264, endPoint x: 883, endPoint y: 244, distance: 27.3
click at [883, 244] on div "Question 6 very difficult 0:57 see explanation" at bounding box center [546, 254] width 825 height 42
click at [883, 244] on link "see explanation" at bounding box center [856, 253] width 211 height 33
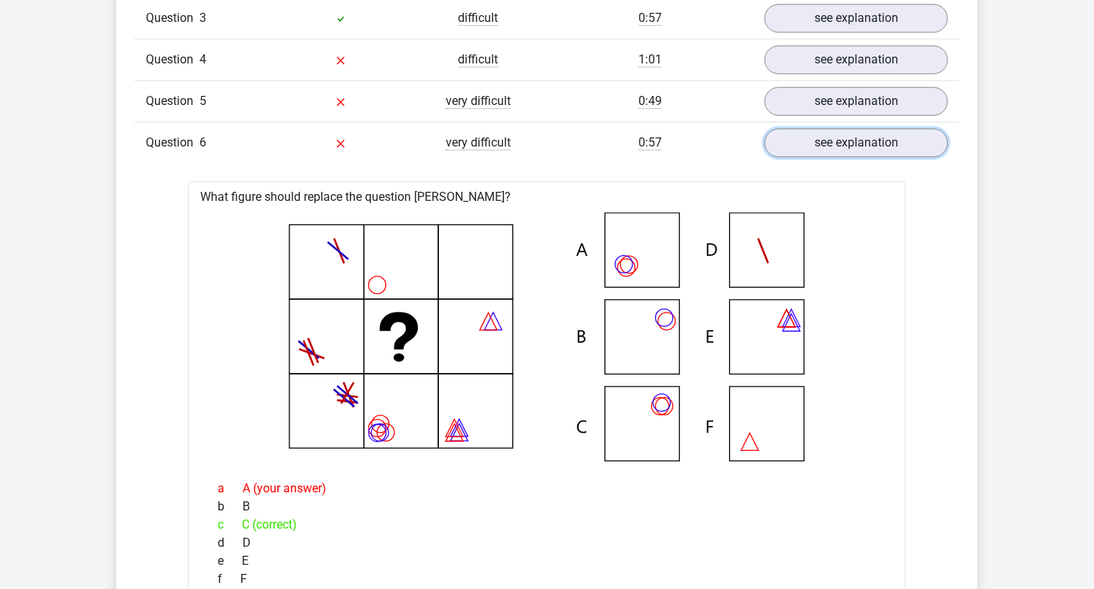
scroll to position [1343, 0]
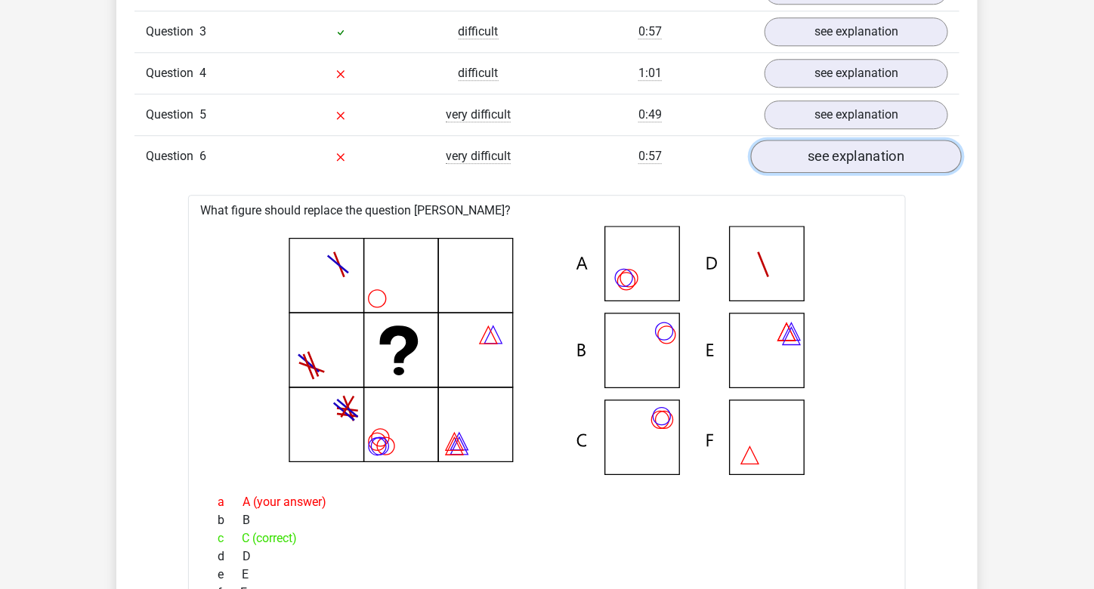
click at [901, 149] on link "see explanation" at bounding box center [856, 156] width 211 height 33
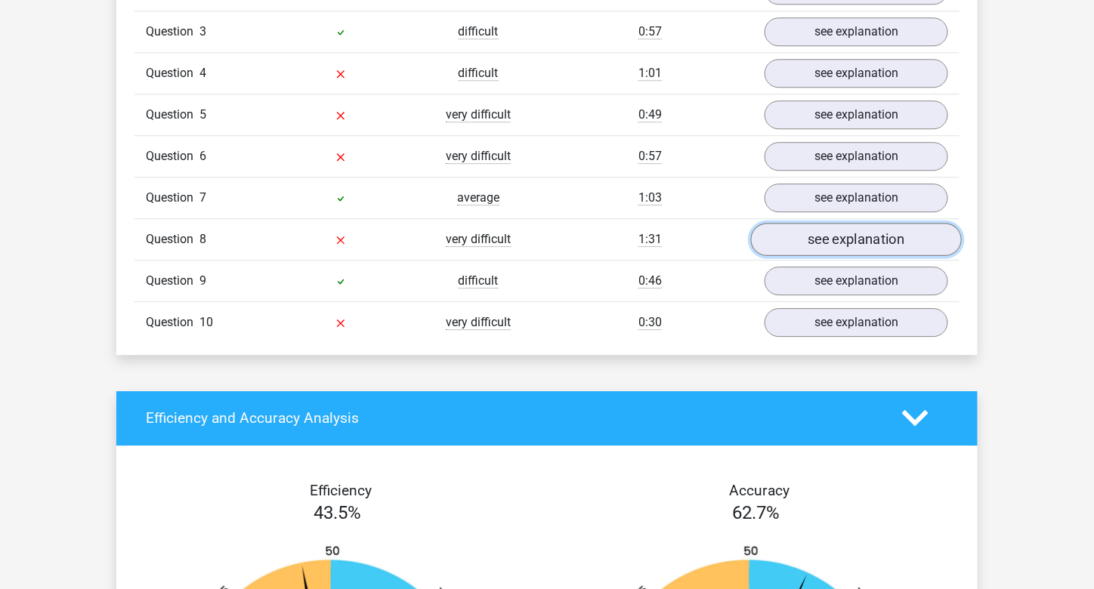
click at [879, 226] on link "see explanation" at bounding box center [856, 239] width 211 height 33
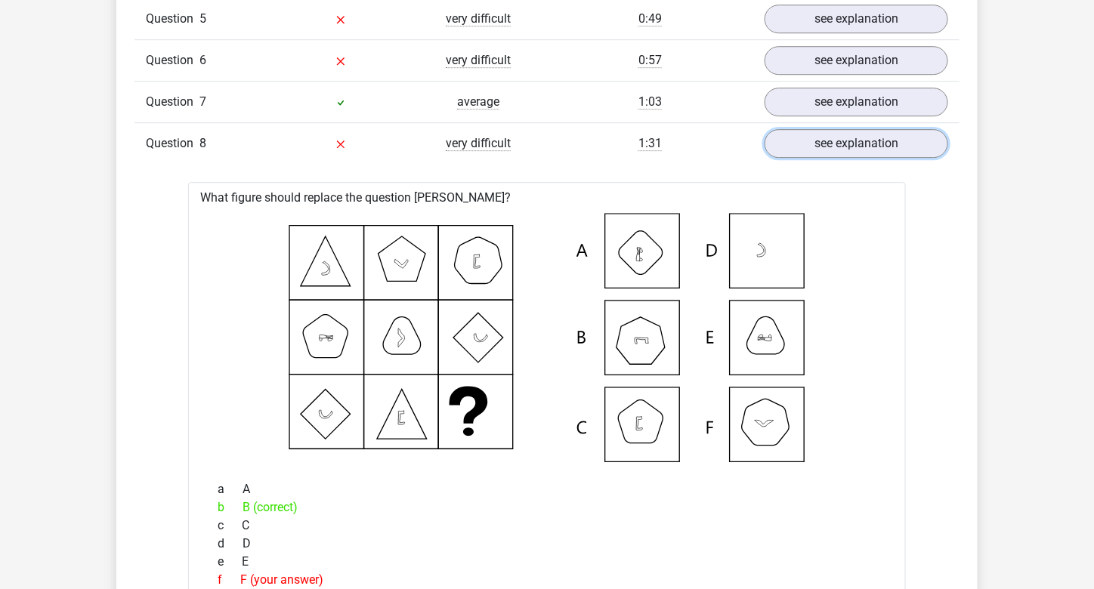
scroll to position [1431, 0]
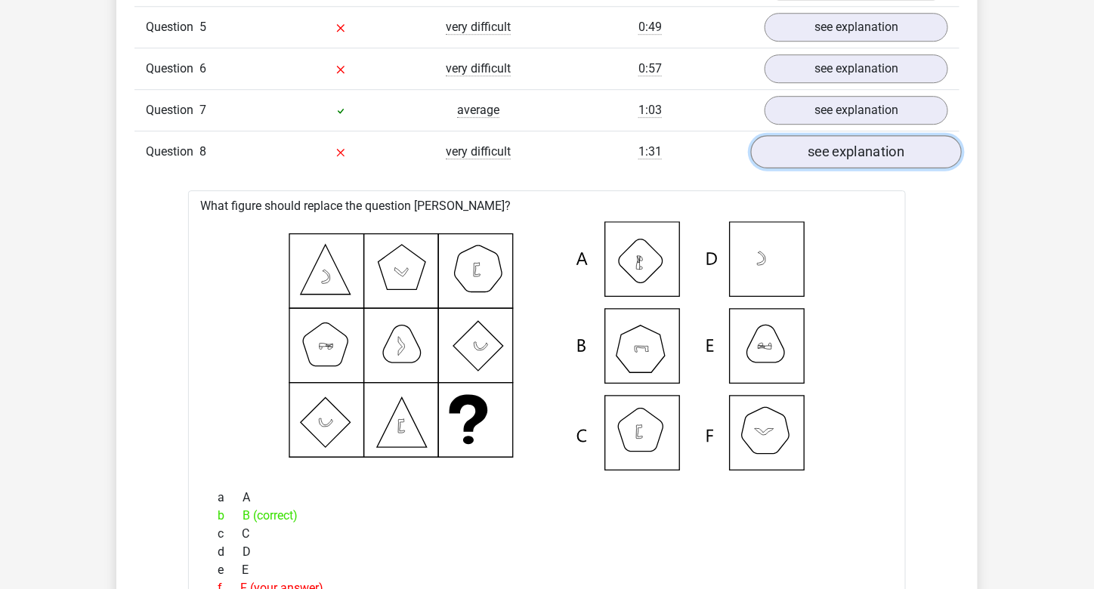
click at [896, 144] on link "see explanation" at bounding box center [856, 151] width 211 height 33
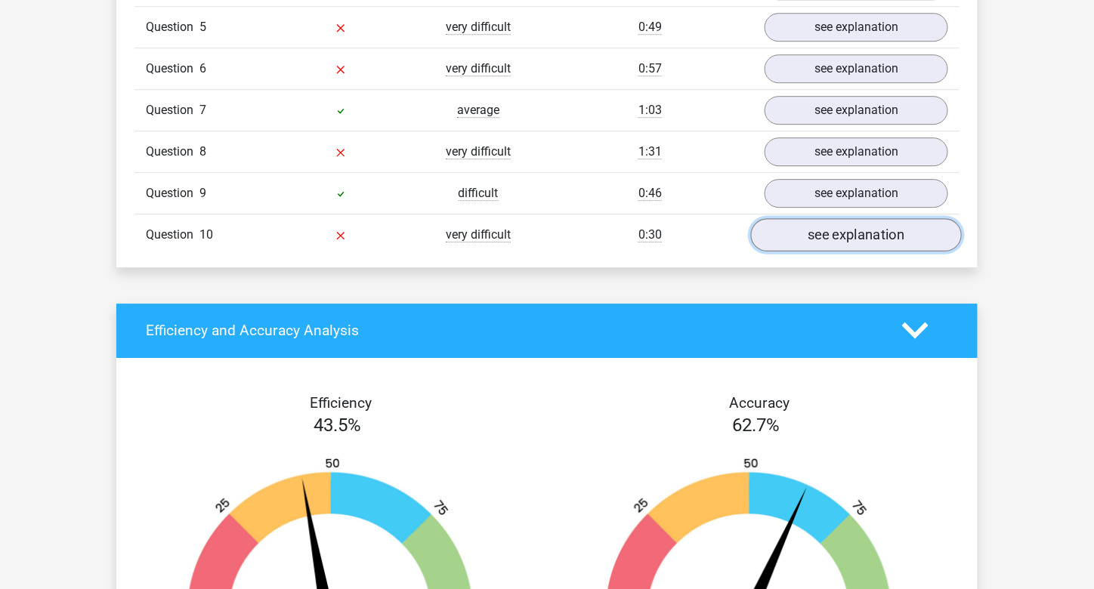
click at [874, 221] on link "see explanation" at bounding box center [856, 234] width 211 height 33
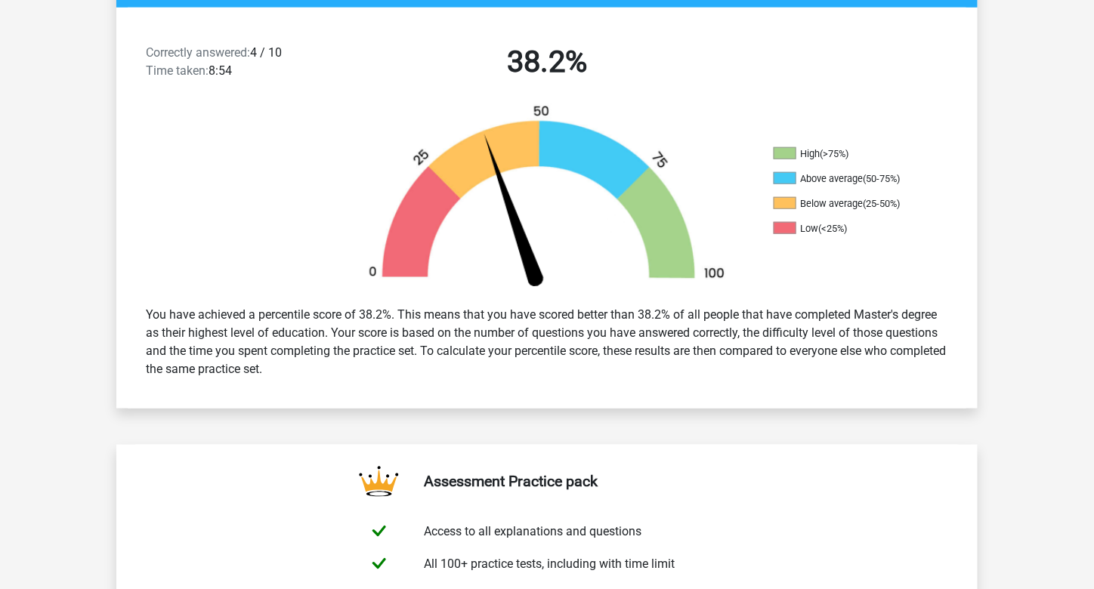
scroll to position [0, 0]
